Goal: Navigation & Orientation: Find specific page/section

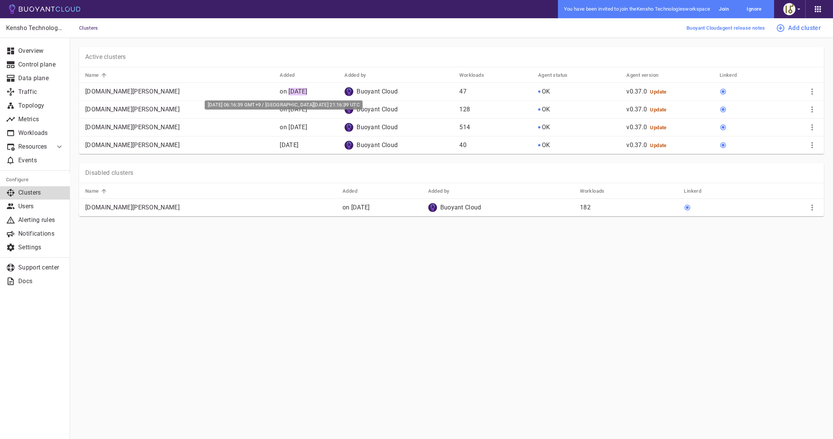
drag, startPoint x: 301, startPoint y: 92, endPoint x: 282, endPoint y: 92, distance: 18.6
click at [282, 92] on p "on [DATE]" at bounding box center [309, 92] width 59 height 8
copy relative-time "[DATE]"
click at [474, 168] on div "Disabled clusters" at bounding box center [451, 173] width 744 height 20
click at [46, 247] on p "Settings" at bounding box center [41, 248] width 46 height 8
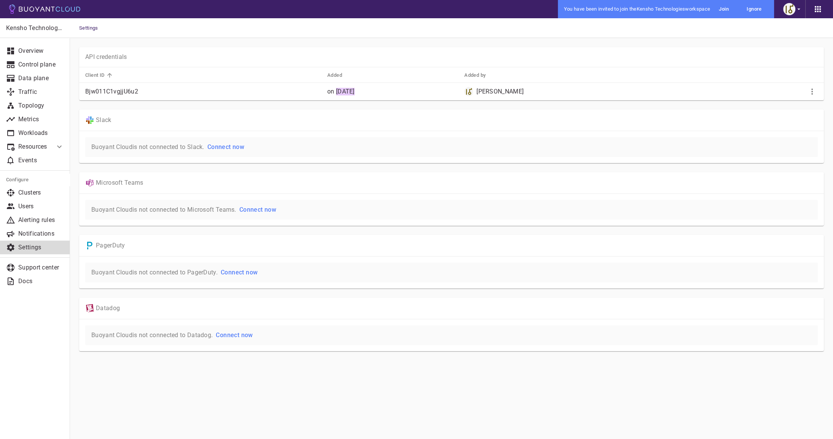
drag, startPoint x: 343, startPoint y: 91, endPoint x: 377, endPoint y: 91, distance: 34.2
click at [377, 91] on p "on [DATE]" at bounding box center [392, 92] width 131 height 8
copy relative-time "[DATE]"
click at [37, 209] on p "Users" at bounding box center [41, 207] width 46 height 8
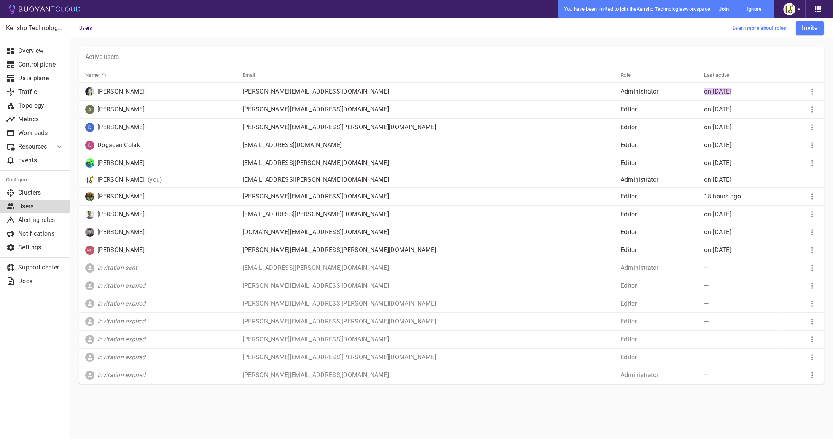
drag, startPoint x: 691, startPoint y: 91, endPoint x: 656, endPoint y: 91, distance: 35.4
click at [698, 91] on td "on [DATE]" at bounding box center [738, 92] width 81 height 18
copy relative-time "on [DATE]"
click at [49, 191] on p "Clusters" at bounding box center [41, 193] width 46 height 8
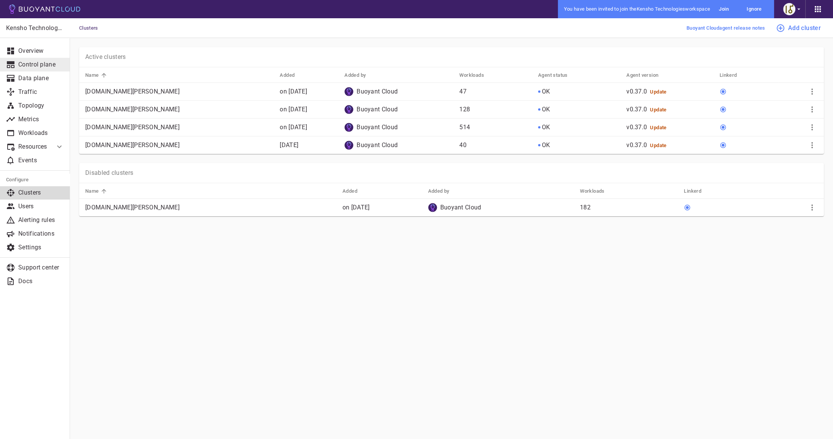
click at [37, 59] on link "Control plane" at bounding box center [35, 65] width 70 height 14
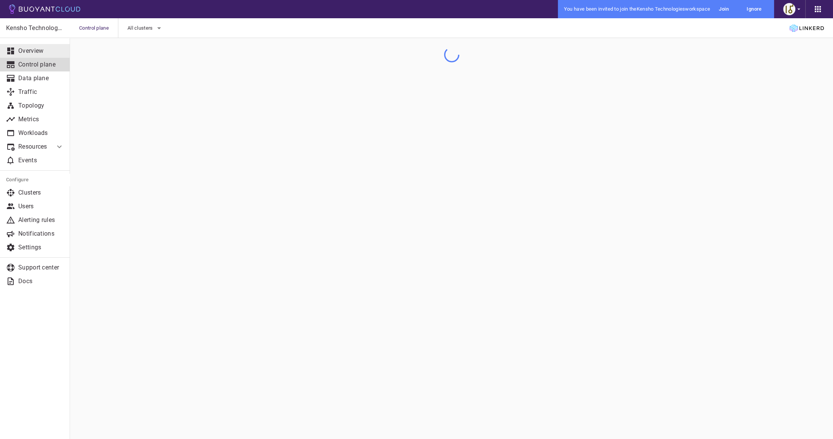
click at [42, 46] on link "Overview" at bounding box center [35, 51] width 70 height 14
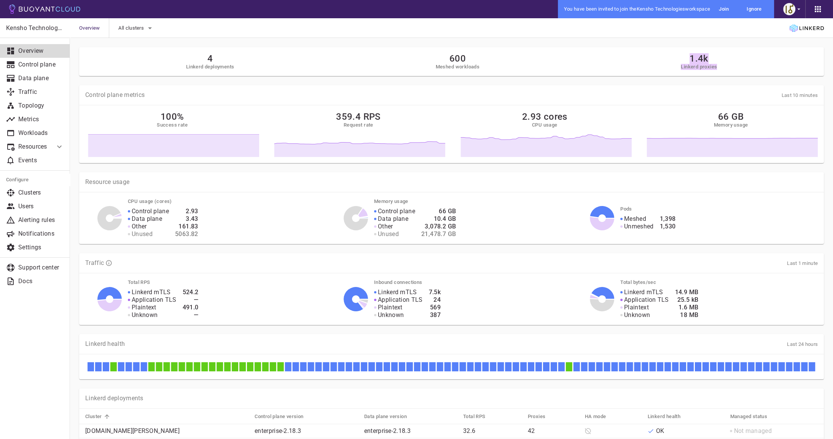
drag, startPoint x: 718, startPoint y: 68, endPoint x: 680, endPoint y: 60, distance: 38.1
click at [680, 60] on div "4 Linkerd deployments 600 Meshed workloads 1.4k Linkerd proxies" at bounding box center [451, 61] width 732 height 17
copy div "1.4k Linkerd proxies"
click at [38, 196] on p "Clusters" at bounding box center [41, 193] width 46 height 8
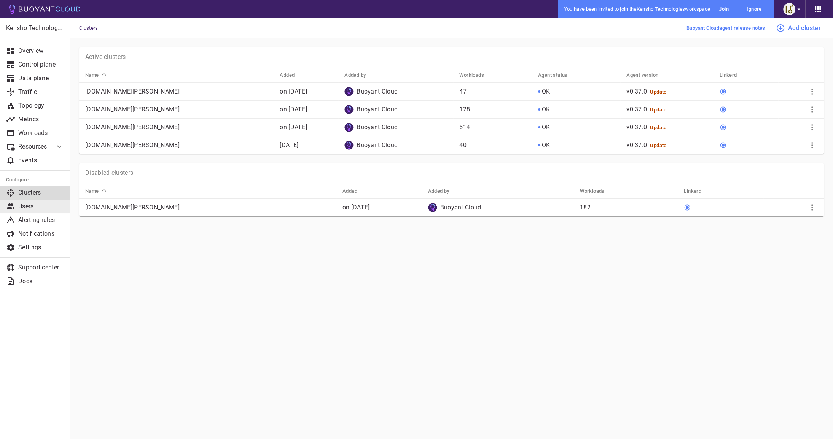
click at [39, 205] on p "Users" at bounding box center [41, 207] width 46 height 8
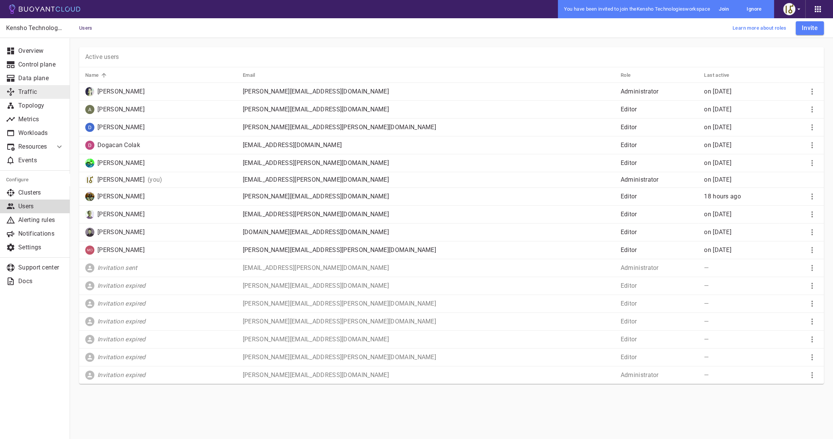
click at [39, 91] on p "Traffic" at bounding box center [41, 92] width 46 height 8
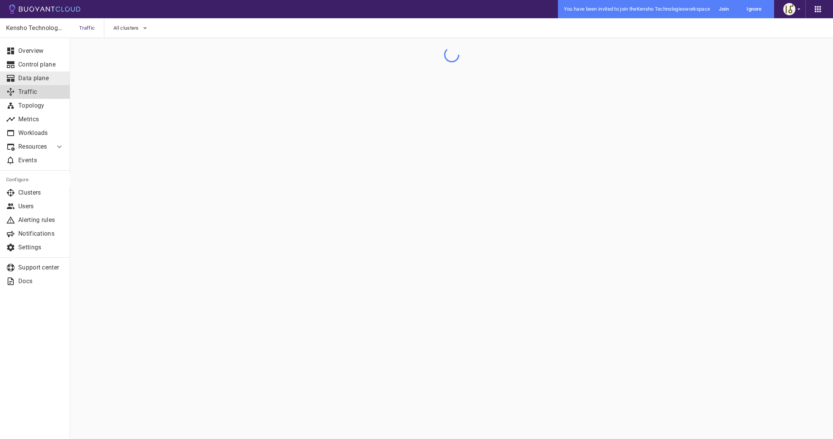
click at [44, 75] on p "Data plane" at bounding box center [41, 79] width 46 height 8
click at [49, 64] on p "Control plane" at bounding box center [41, 65] width 46 height 8
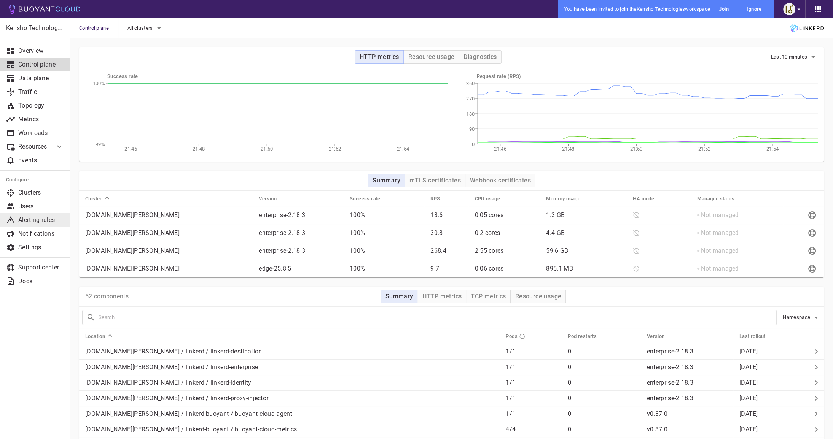
click at [43, 219] on p "Alerting rules" at bounding box center [41, 220] width 46 height 8
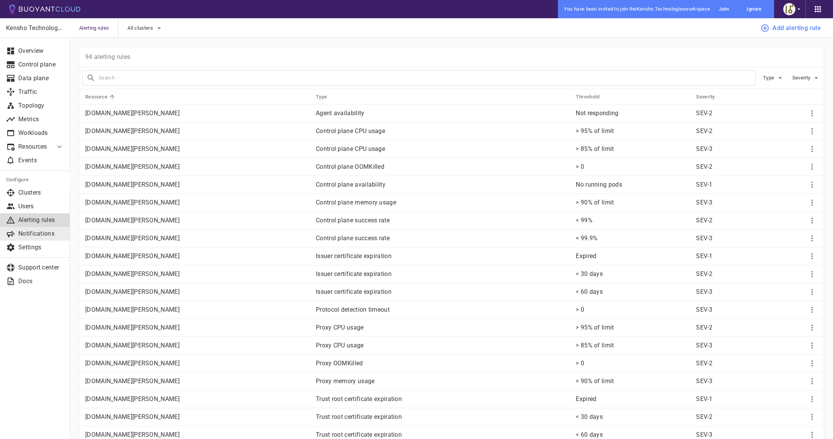
click at [42, 235] on p "Notifications" at bounding box center [41, 234] width 46 height 8
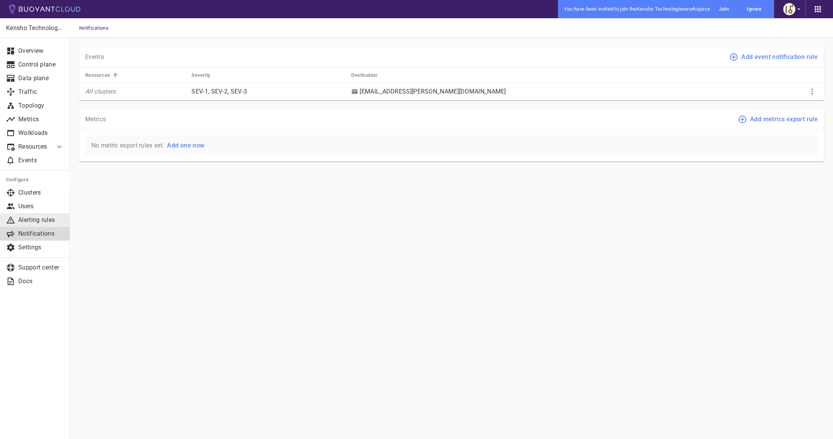
click at [52, 218] on p "Alerting rules" at bounding box center [41, 220] width 46 height 8
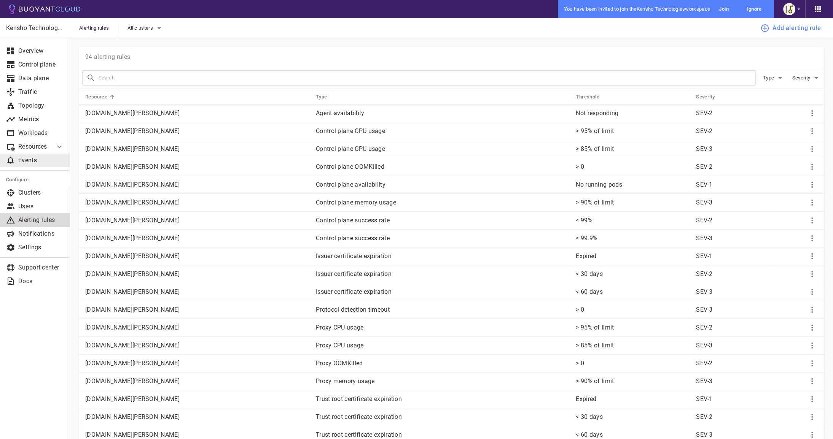
click at [49, 162] on p "Events" at bounding box center [41, 161] width 46 height 8
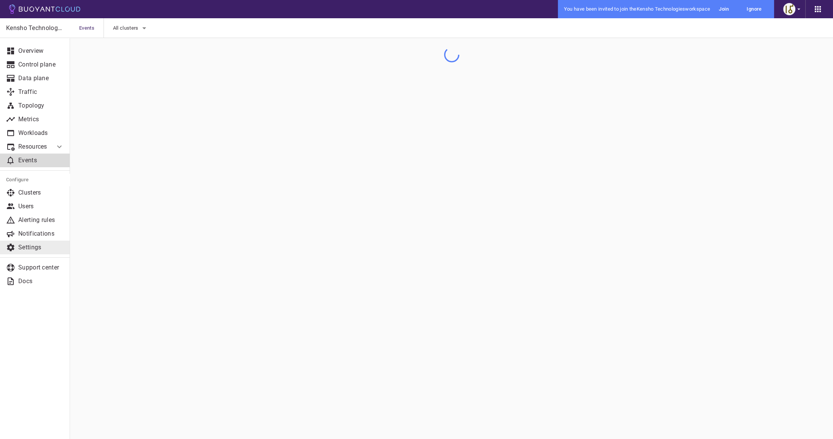
click at [42, 249] on p "Settings" at bounding box center [41, 248] width 46 height 8
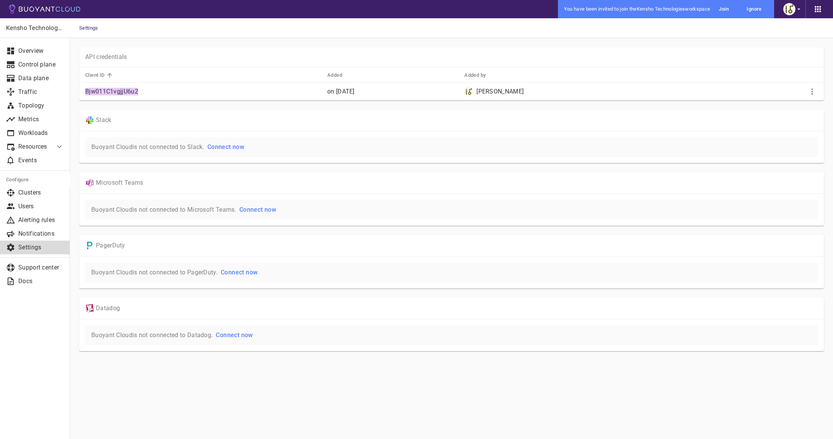
drag, startPoint x: 129, startPoint y: 90, endPoint x: 83, endPoint y: 90, distance: 46.0
click at [83, 90] on td "Bjw011C1vgjjU6u2" at bounding box center [200, 92] width 242 height 18
drag, startPoint x: 367, startPoint y: 91, endPoint x: 332, endPoint y: 91, distance: 35.4
click at [332, 91] on td "on [DATE]" at bounding box center [389, 92] width 137 height 18
